Goal: Transaction & Acquisition: Book appointment/travel/reservation

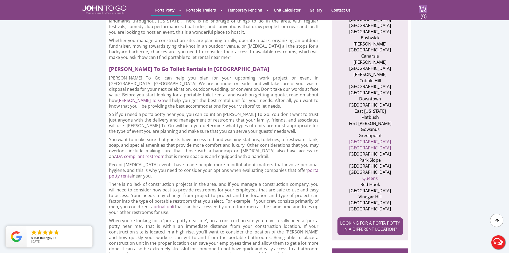
scroll to position [347, 0]
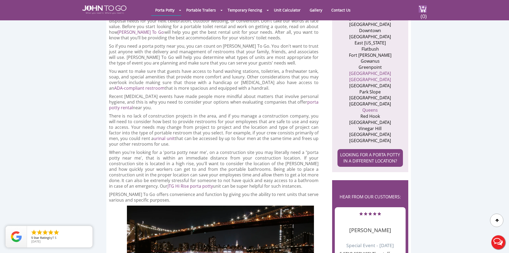
click at [357, 129] on div at bounding box center [254, 126] width 509 height 253
click at [375, 149] on link "LOOKING FOR A PORTA POTTY IN A DIFFERENT LOCATION?" at bounding box center [370, 158] width 65 height 18
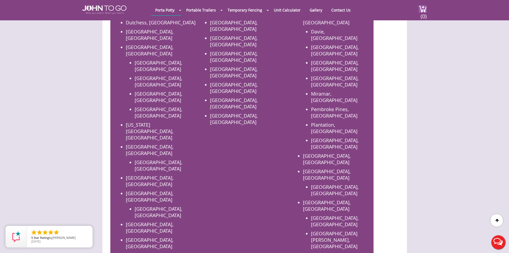
scroll to position [294, 0]
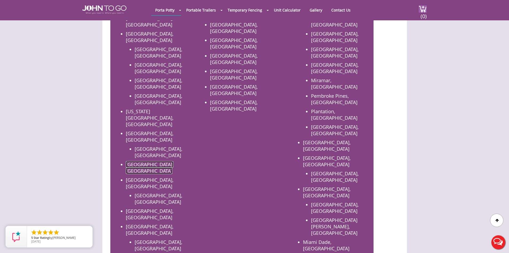
click at [141, 161] on link "Queens County, NY" at bounding box center [150, 167] width 48 height 13
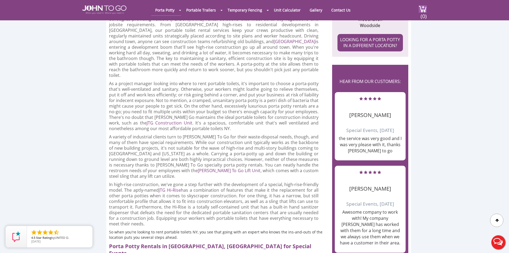
scroll to position [321, 0]
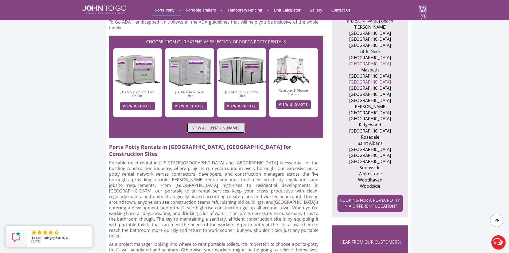
click at [207, 122] on link "VIEW ALL PORTA JOHN RENTALS" at bounding box center [216, 127] width 58 height 10
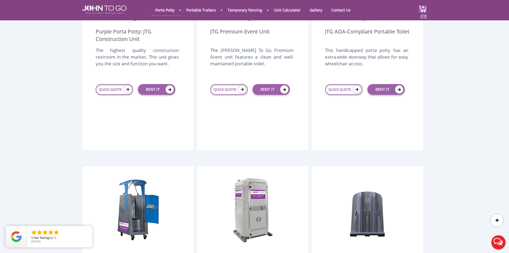
scroll to position [160, 0]
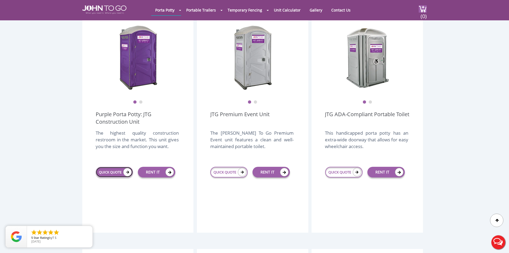
click at [105, 166] on link "QUICK QUOTE" at bounding box center [114, 171] width 37 height 11
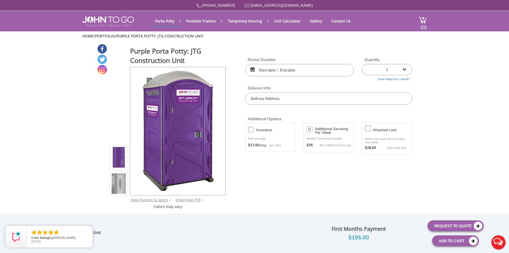
click at [251, 69] on div at bounding box center [299, 70] width 109 height 12
click at [254, 70] on div at bounding box center [299, 70] width 109 height 12
click at [261, 70] on input "text" at bounding box center [299, 70] width 109 height 12
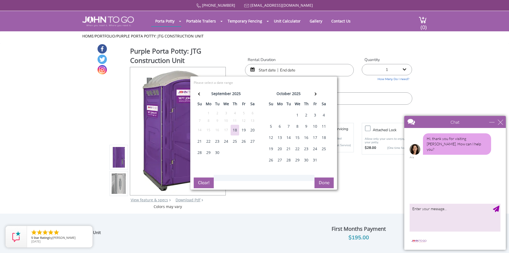
click at [206, 152] on div "29" at bounding box center [208, 152] width 9 height 11
click at [210, 151] on div "29" at bounding box center [208, 152] width 9 height 11
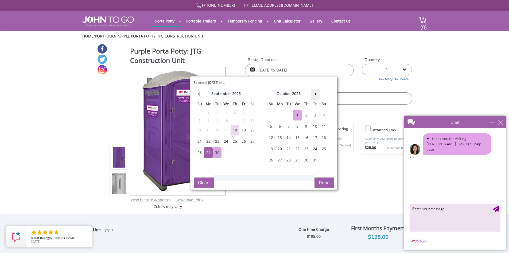
click at [316, 93] on th at bounding box center [315, 94] width 9 height 11
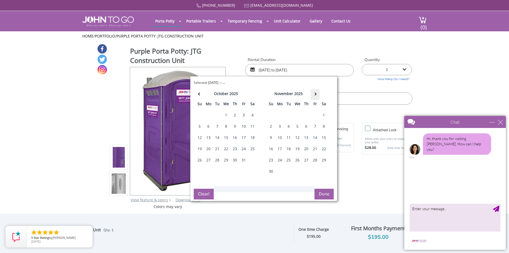
click at [316, 93] on th at bounding box center [315, 94] width 9 height 11
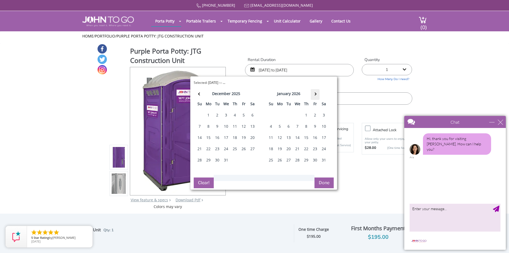
click at [316, 93] on th at bounding box center [315, 94] width 9 height 11
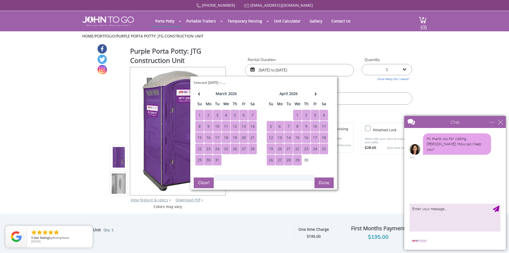
click at [297, 157] on div "29" at bounding box center [297, 159] width 9 height 11
type input "09/29/2025 to 04/29/2026"
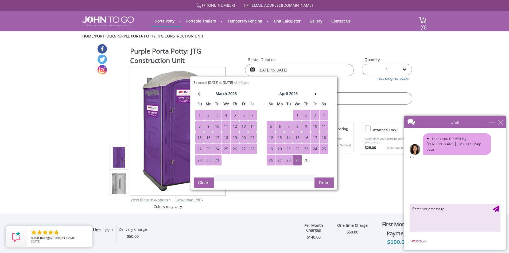
click at [328, 181] on button "Done" at bounding box center [324, 182] width 19 height 11
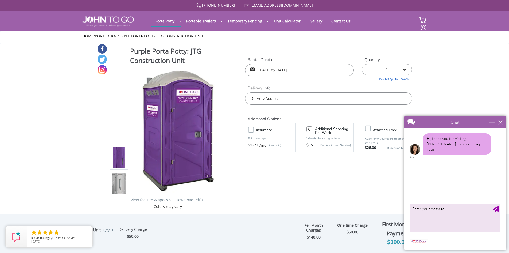
click at [297, 99] on input "text" at bounding box center [328, 98] width 167 height 12
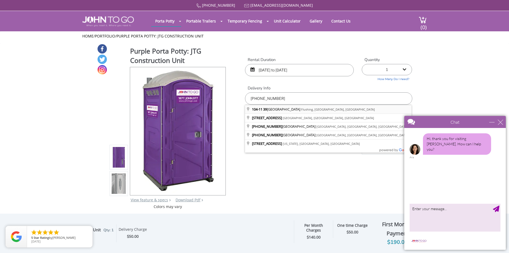
type input "[STREET_ADDRESS]"
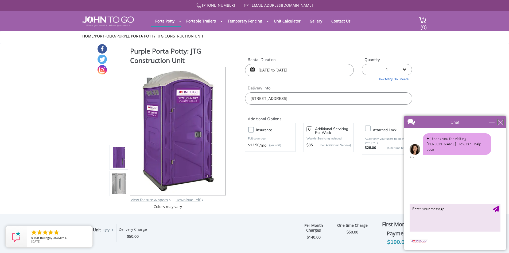
click at [501, 124] on div "close" at bounding box center [500, 121] width 5 height 5
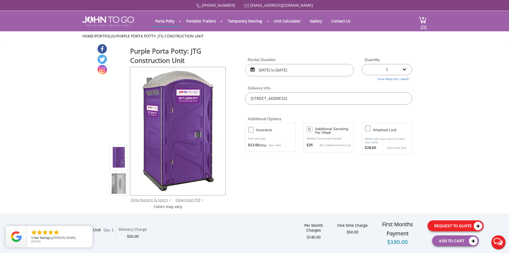
click at [444, 221] on button "Request To Quote" at bounding box center [456, 225] width 56 height 11
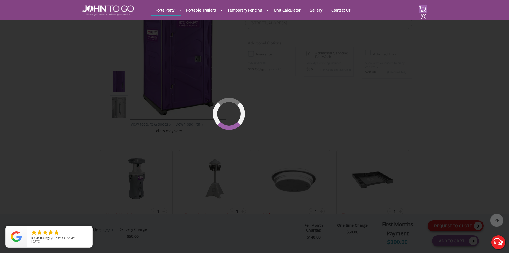
scroll to position [57, 0]
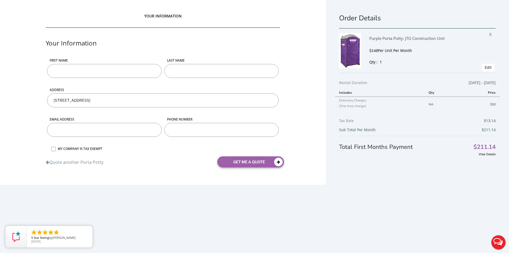
click at [152, 68] on input "First name" at bounding box center [104, 71] width 114 height 14
type input "Ambar"
type input "[PERSON_NAME]"
type input "[EMAIL_ADDRESS][DOMAIN_NAME]"
type input "7185211141"
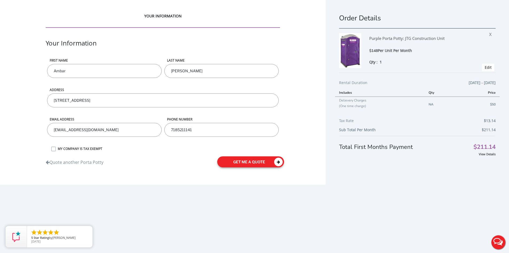
type input "7185211141"
click at [265, 160] on button "get me a quote" at bounding box center [250, 161] width 67 height 11
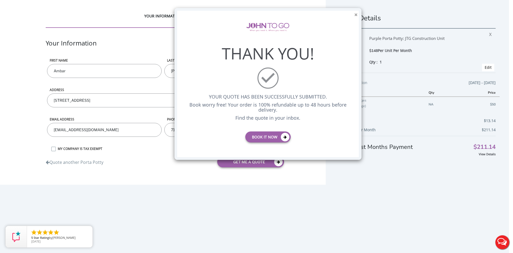
click at [357, 15] on button "×" at bounding box center [355, 15] width 3 height 6
